Goal: Download file/media

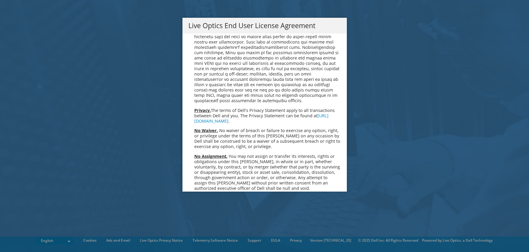
scroll to position [2240, 0]
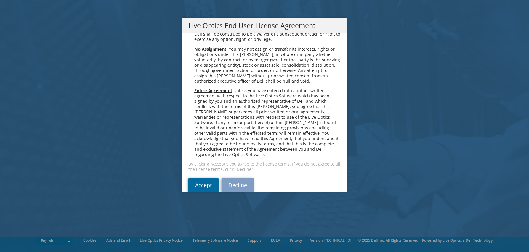
click at [193, 178] on link "Accept" at bounding box center [203, 185] width 30 height 14
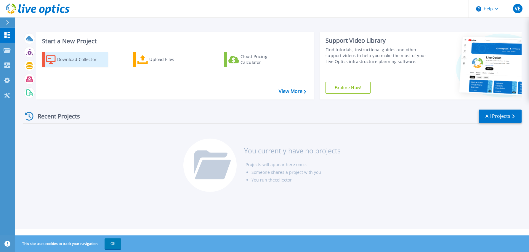
click at [63, 60] on div "Download Collector" at bounding box center [80, 60] width 47 height 12
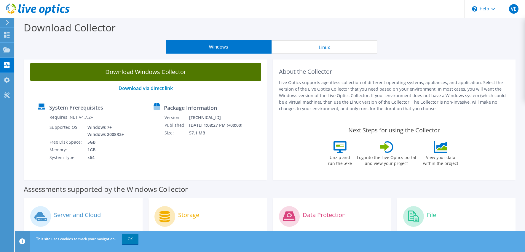
click at [183, 75] on link "Download Windows Collector" at bounding box center [145, 72] width 231 height 18
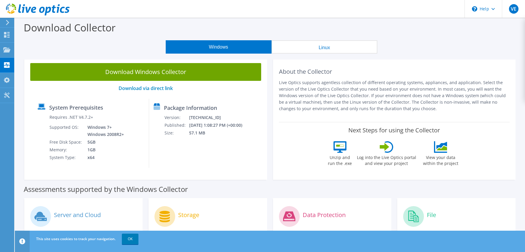
drag, startPoint x: 459, startPoint y: 67, endPoint x: 462, endPoint y: 64, distance: 3.8
click at [459, 67] on div "About the Collector Live Optics supports agentless collection of different oper…" at bounding box center [394, 89] width 231 height 53
click at [360, 136] on div "Next Steps for using the Collector Unzip and run the .exe Log into the Live Opt…" at bounding box center [394, 148] width 231 height 52
